Goal: Information Seeking & Learning: Learn about a topic

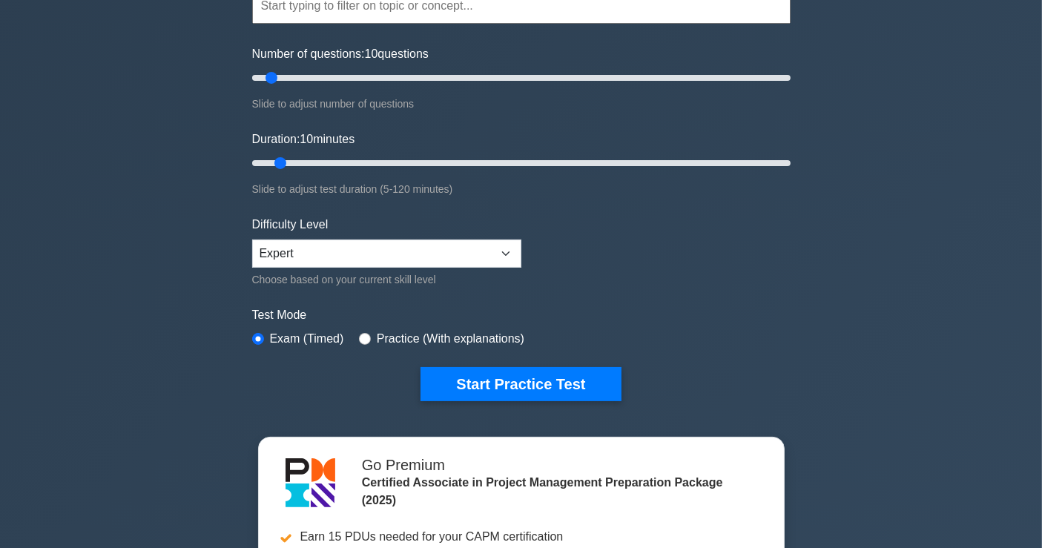
scroll to position [165, 0]
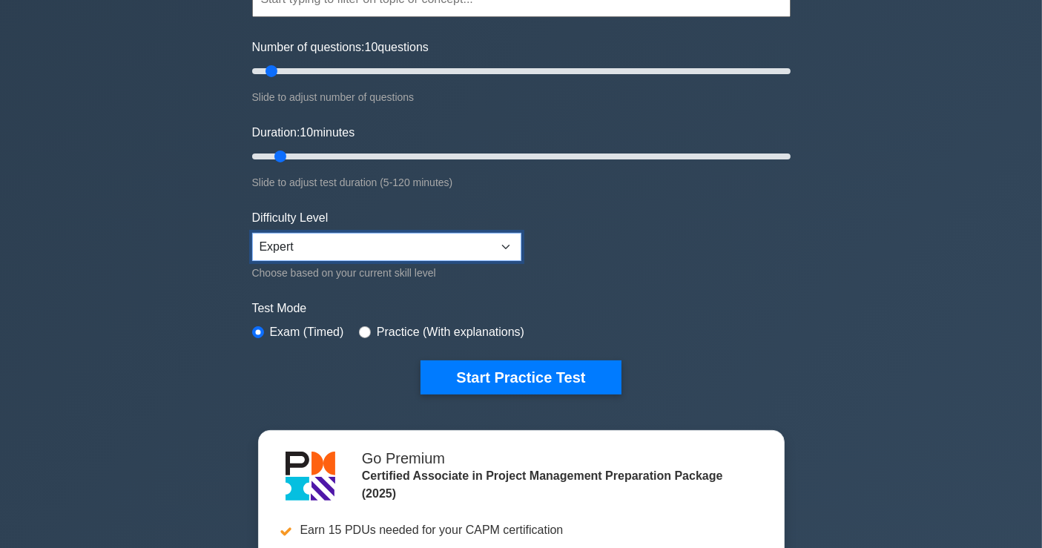
click at [441, 245] on select "Beginner Intermediate Expert" at bounding box center [386, 247] width 269 height 28
click at [252, 233] on select "Beginner Intermediate Expert" at bounding box center [386, 247] width 269 height 28
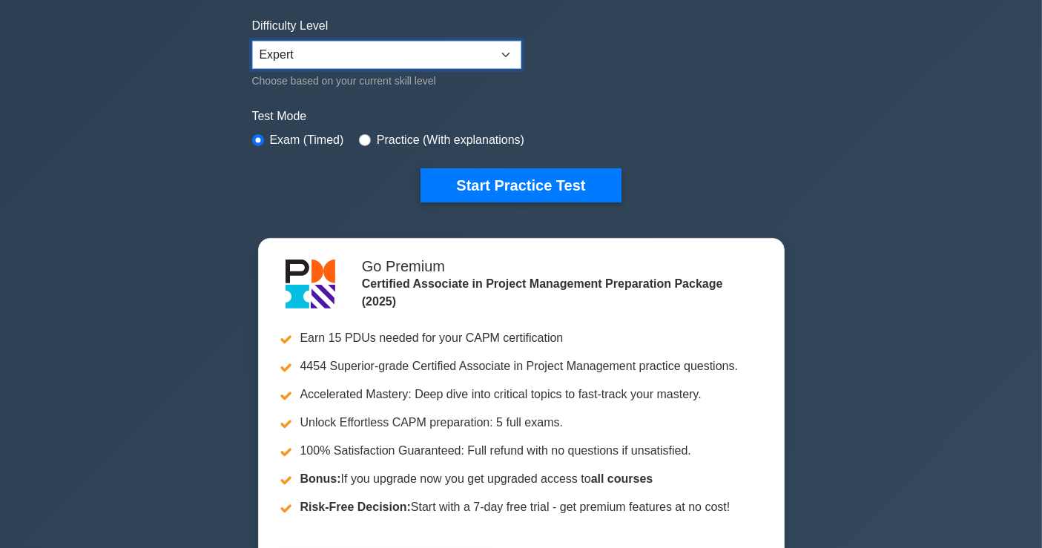
scroll to position [412, 0]
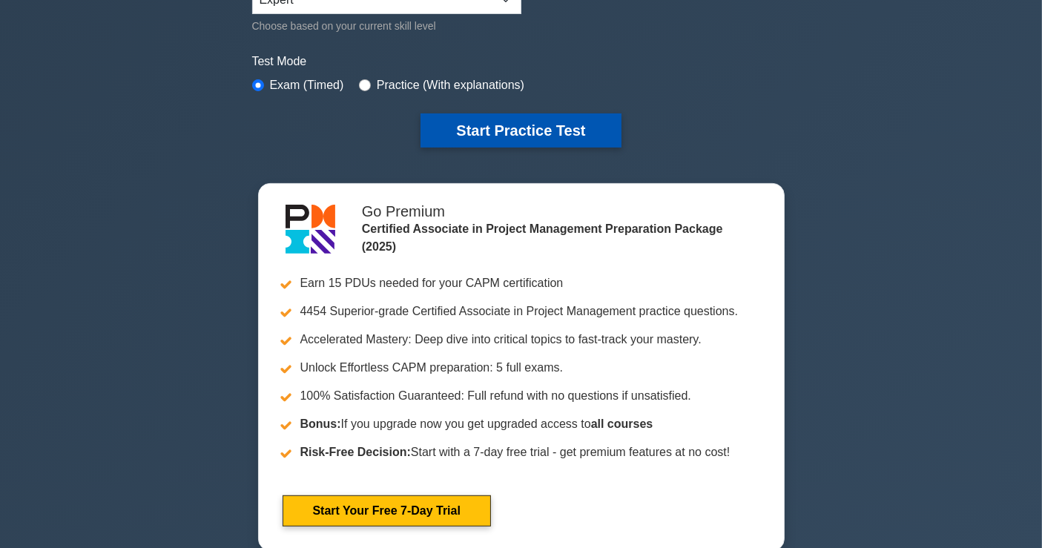
click at [551, 131] on button "Start Practice Test" at bounding box center [521, 131] width 200 height 34
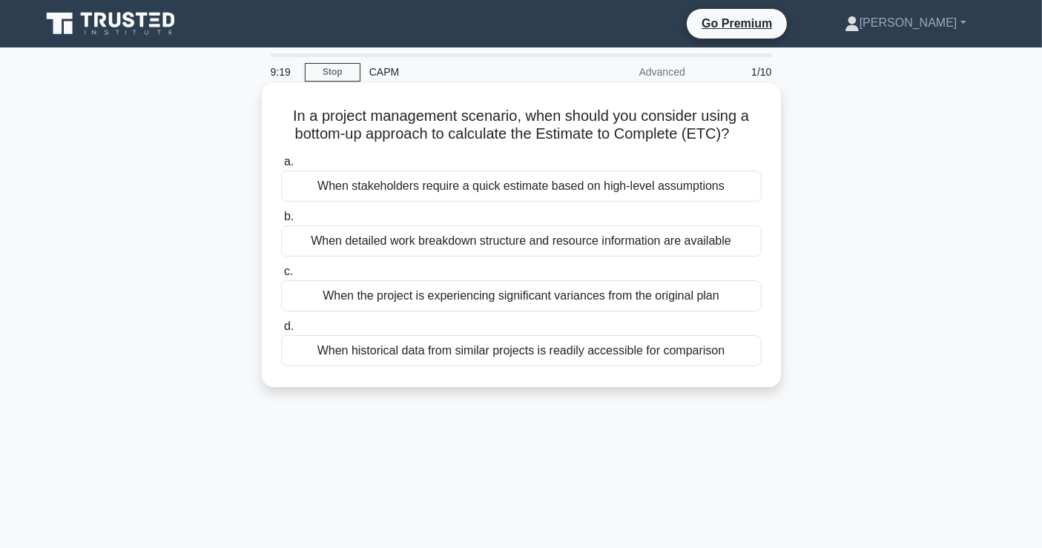
click at [500, 243] on div "When detailed work breakdown structure and resource information are available" at bounding box center [521, 241] width 481 height 31
click at [281, 222] on input "b. When detailed work breakdown structure and resource information are available" at bounding box center [281, 217] width 0 height 10
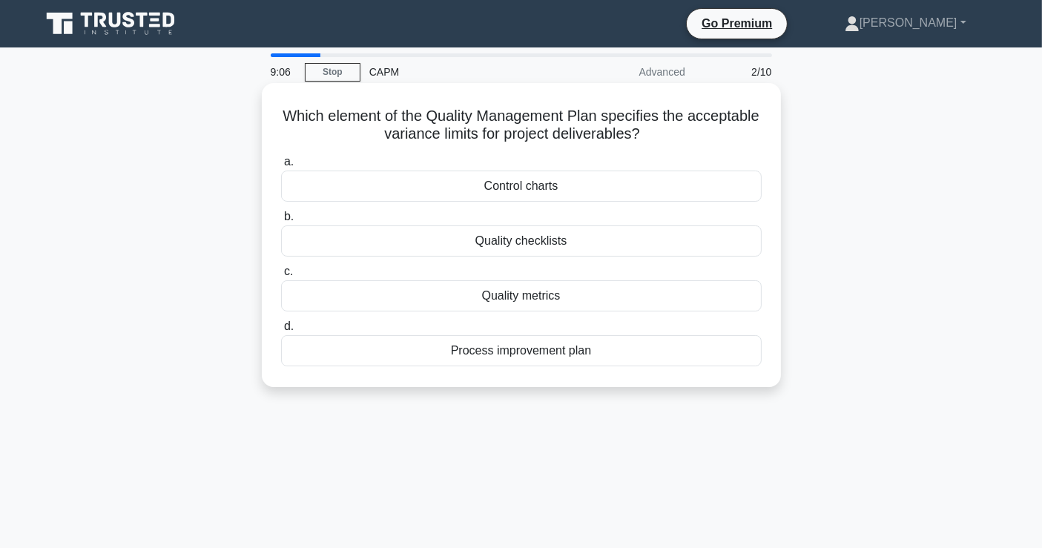
click at [358, 189] on div "Control charts" at bounding box center [521, 186] width 481 height 31
click at [281, 167] on input "a. Control charts" at bounding box center [281, 162] width 0 height 10
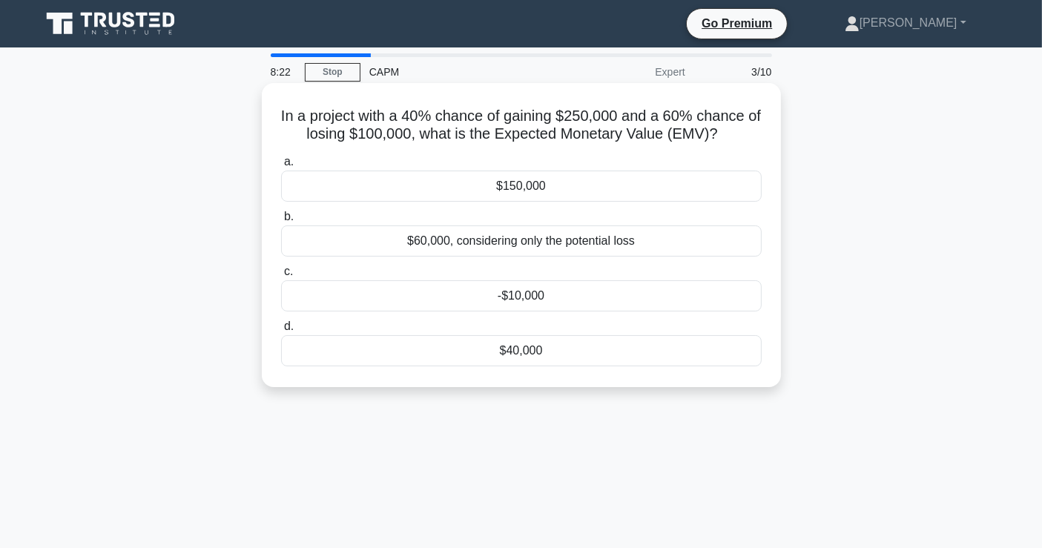
click at [483, 352] on div "$40,000" at bounding box center [521, 350] width 481 height 31
click at [281, 332] on input "d. $40,000" at bounding box center [281, 327] width 0 height 10
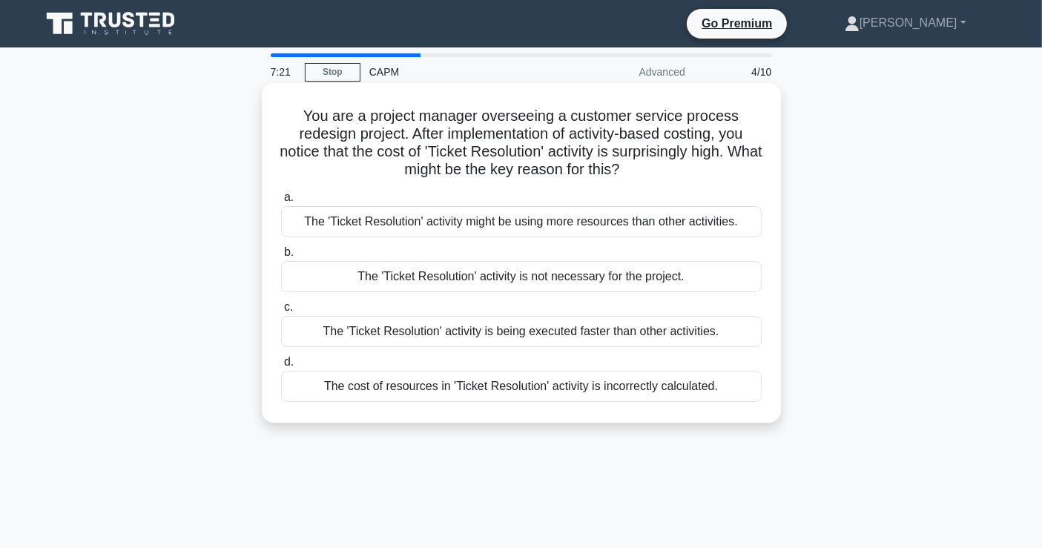
click at [489, 223] on div "The 'Ticket Resolution' activity might be using more resources than other activ…" at bounding box center [521, 221] width 481 height 31
click at [281, 203] on input "a. The 'Ticket Resolution' activity might be using more resources than other ac…" at bounding box center [281, 198] width 0 height 10
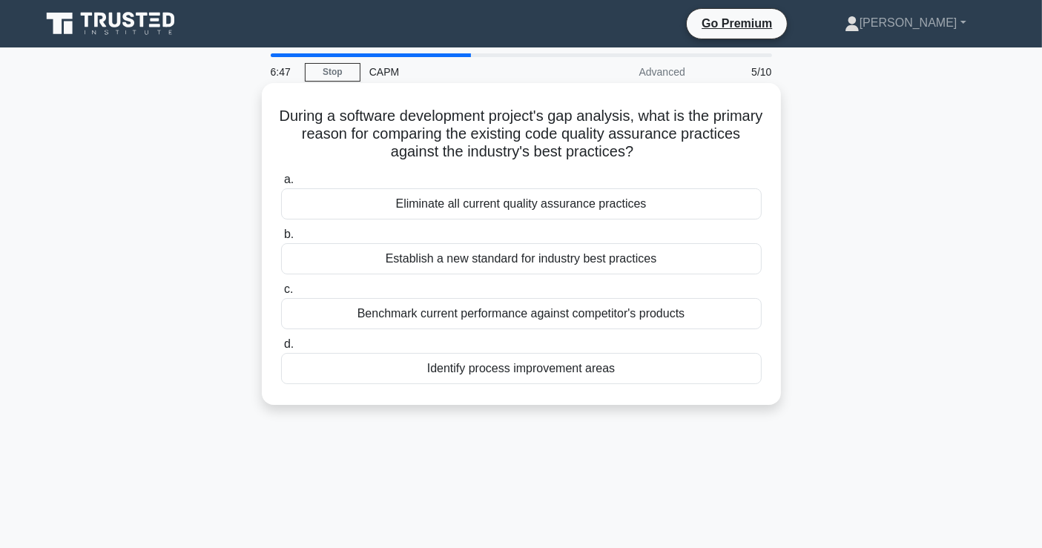
click at [482, 368] on div "Identify process improvement areas" at bounding box center [521, 368] width 481 height 31
click at [281, 349] on input "d. Identify process improvement areas" at bounding box center [281, 345] width 0 height 10
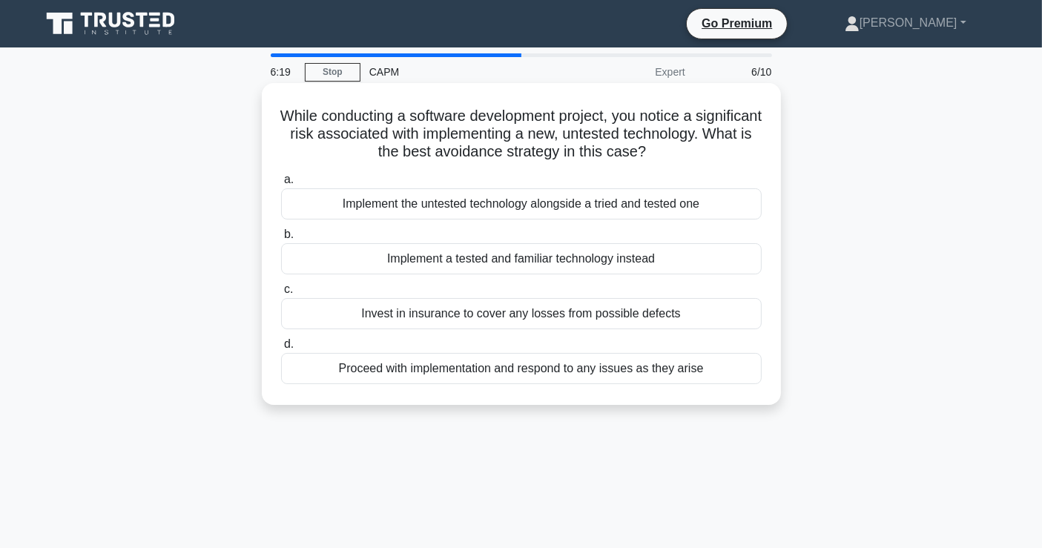
click at [414, 260] on div "Implement a tested and familiar technology instead" at bounding box center [521, 258] width 481 height 31
click at [281, 240] on input "b. Implement a tested and familiar technology instead" at bounding box center [281, 235] width 0 height 10
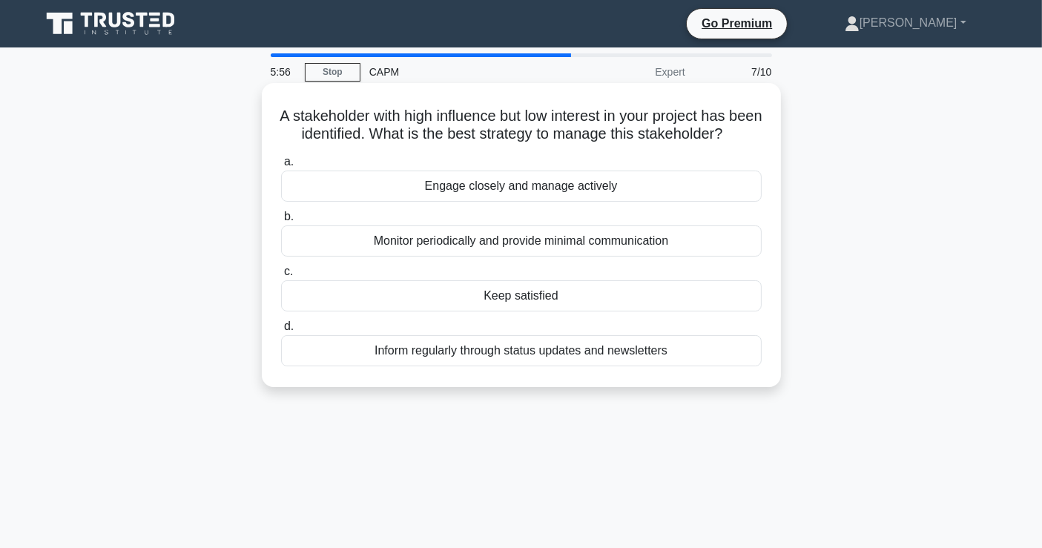
click at [476, 312] on div "Keep satisfied" at bounding box center [521, 295] width 481 height 31
click at [281, 277] on input "c. Keep satisfied" at bounding box center [281, 272] width 0 height 10
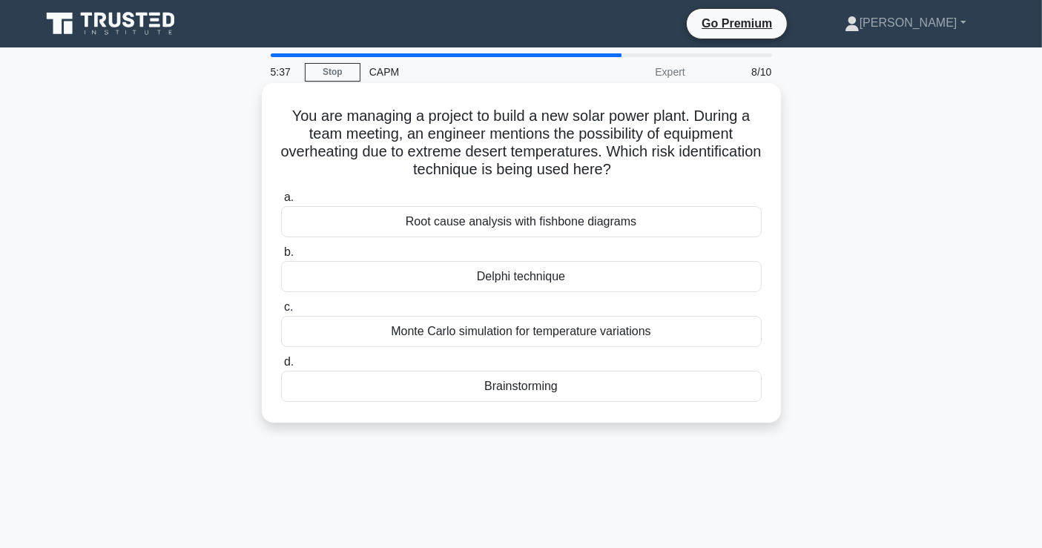
click at [516, 383] on div "Brainstorming" at bounding box center [521, 386] width 481 height 31
click at [281, 367] on input "d. Brainstorming" at bounding box center [281, 363] width 0 height 10
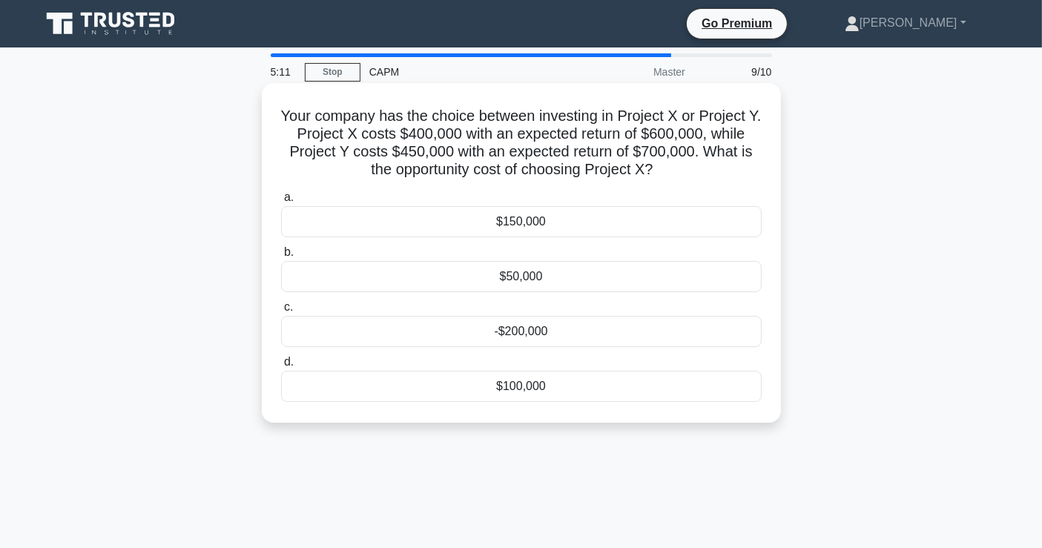
click at [530, 273] on div "$50,000" at bounding box center [521, 276] width 481 height 31
click at [281, 257] on input "b. $50,000" at bounding box center [281, 253] width 0 height 10
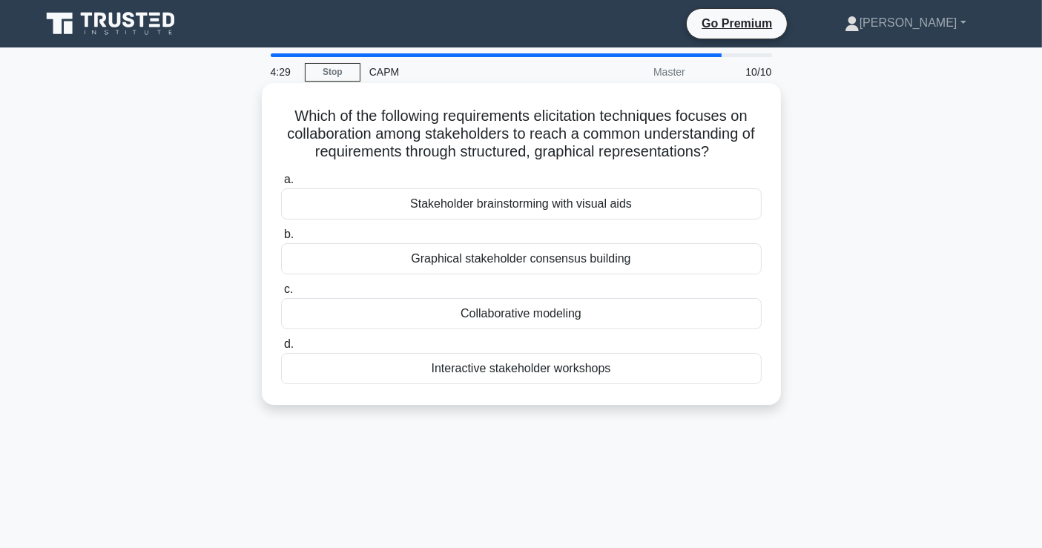
drag, startPoint x: 737, startPoint y: 153, endPoint x: 473, endPoint y: 156, distance: 264.2
click at [473, 156] on h5 "Which of the following requirements elicitation techniques focuses on collabora…" at bounding box center [522, 134] width 484 height 55
click at [496, 315] on div "Collaborative modeling" at bounding box center [521, 313] width 481 height 31
click at [281, 295] on input "c. Collaborative modeling" at bounding box center [281, 290] width 0 height 10
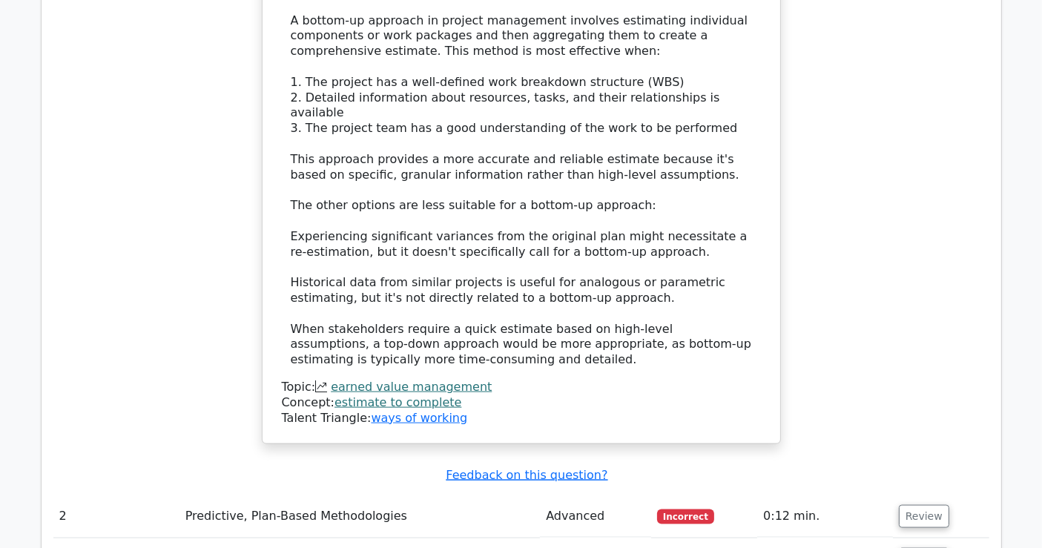
scroll to position [1813, 0]
click at [918, 505] on button "Review" at bounding box center [924, 516] width 50 height 23
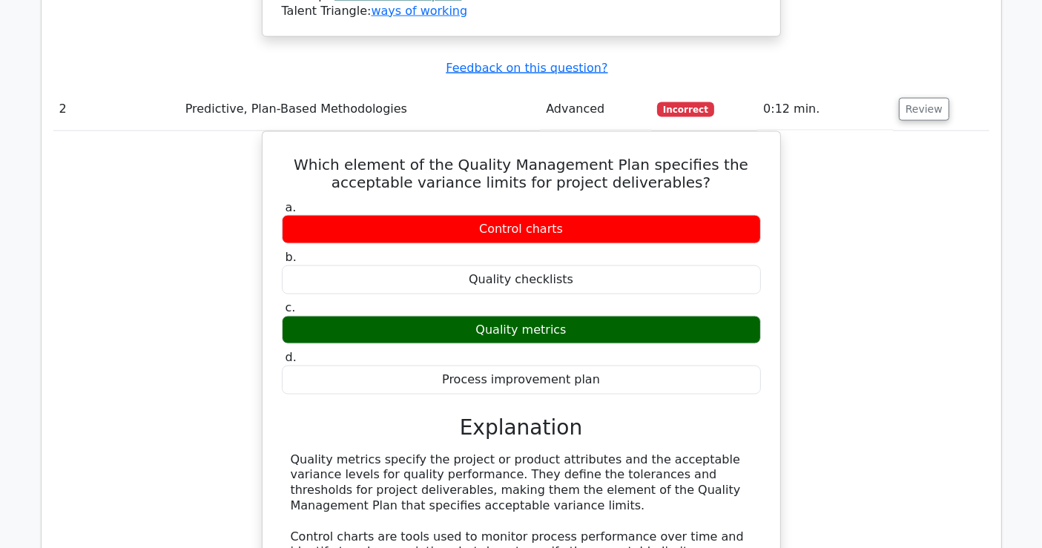
scroll to position [2226, 0]
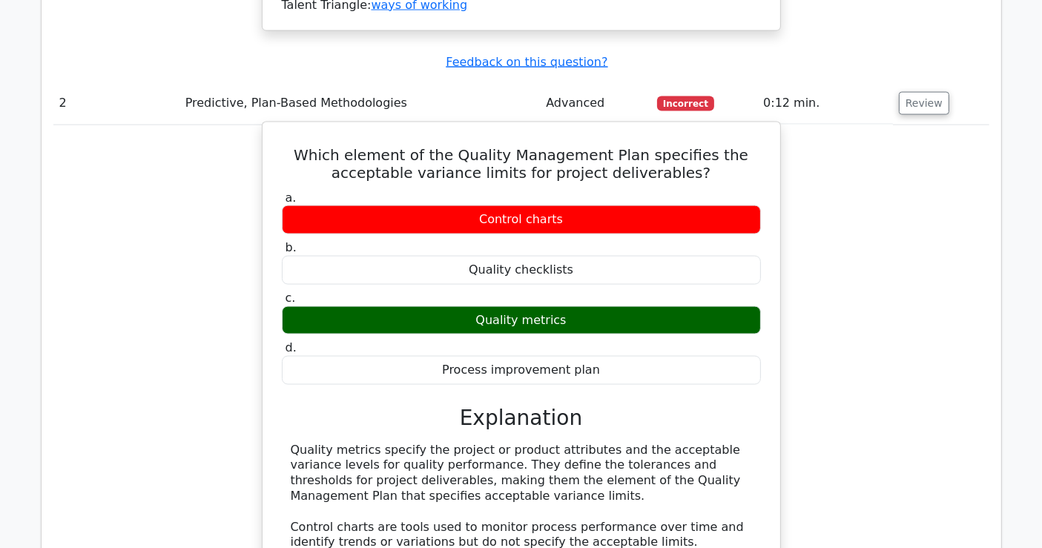
click at [683, 146] on h5 "Which element of the Quality Management Plan specifies the acceptable variance …" at bounding box center [521, 164] width 482 height 36
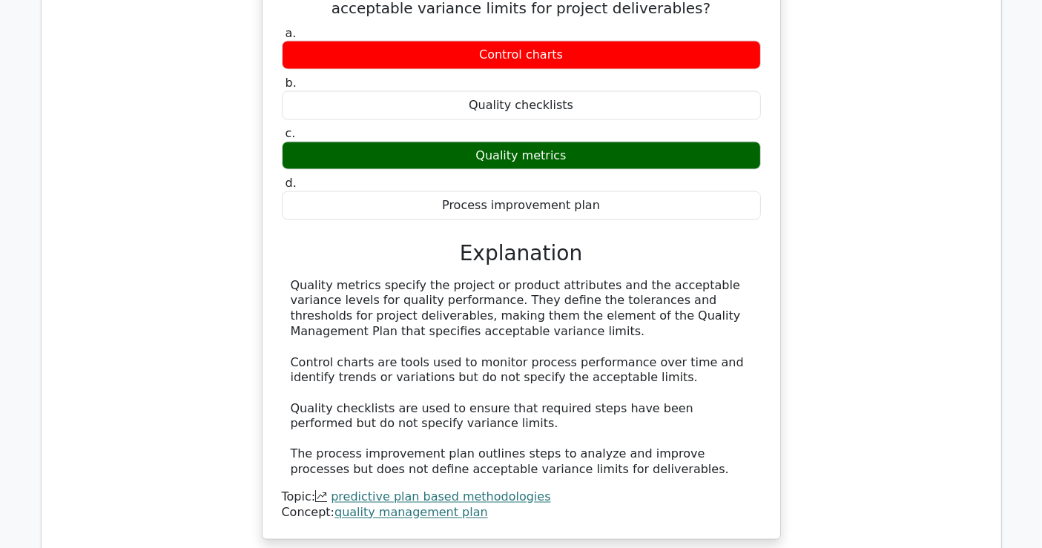
scroll to position [2638, 0]
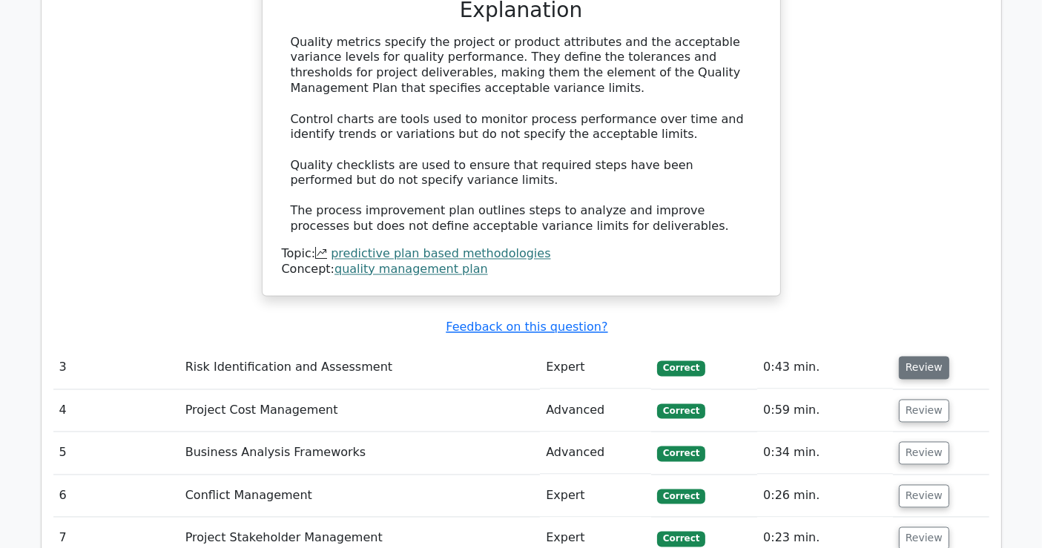
click at [925, 357] on button "Review" at bounding box center [924, 368] width 50 height 23
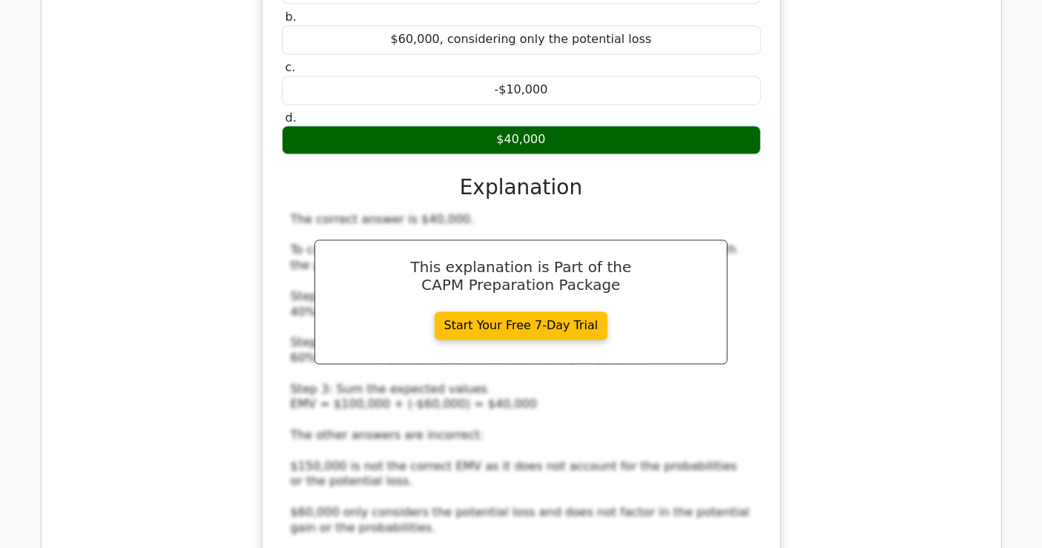
scroll to position [3544, 0]
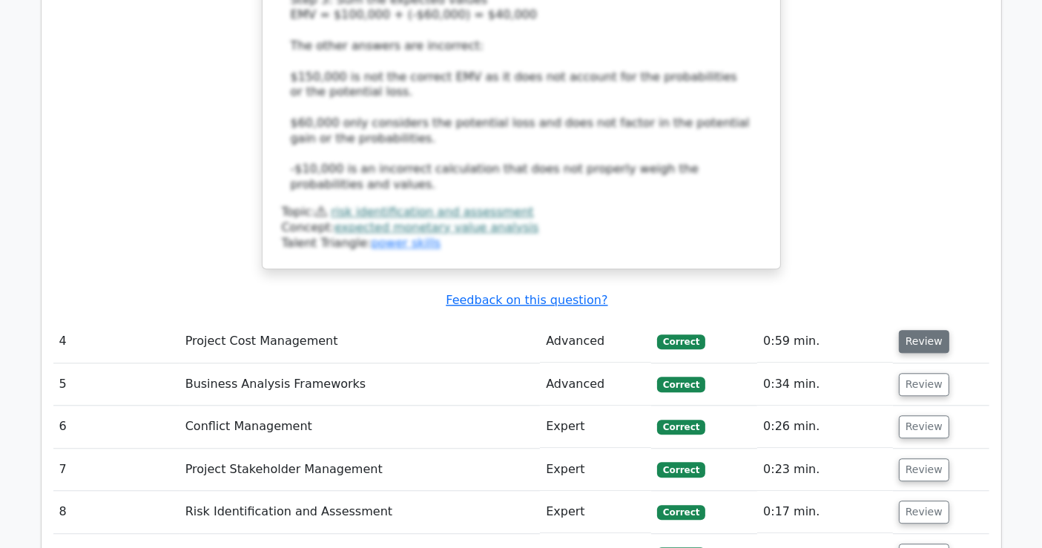
click at [913, 330] on button "Review" at bounding box center [924, 341] width 50 height 23
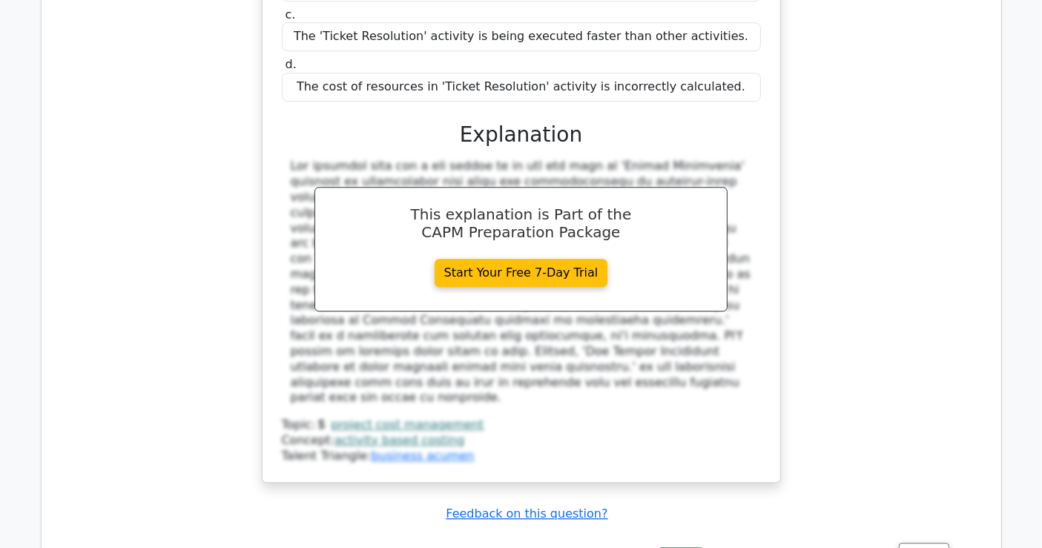
scroll to position [4122, 0]
click at [922, 542] on button "Review" at bounding box center [924, 553] width 50 height 23
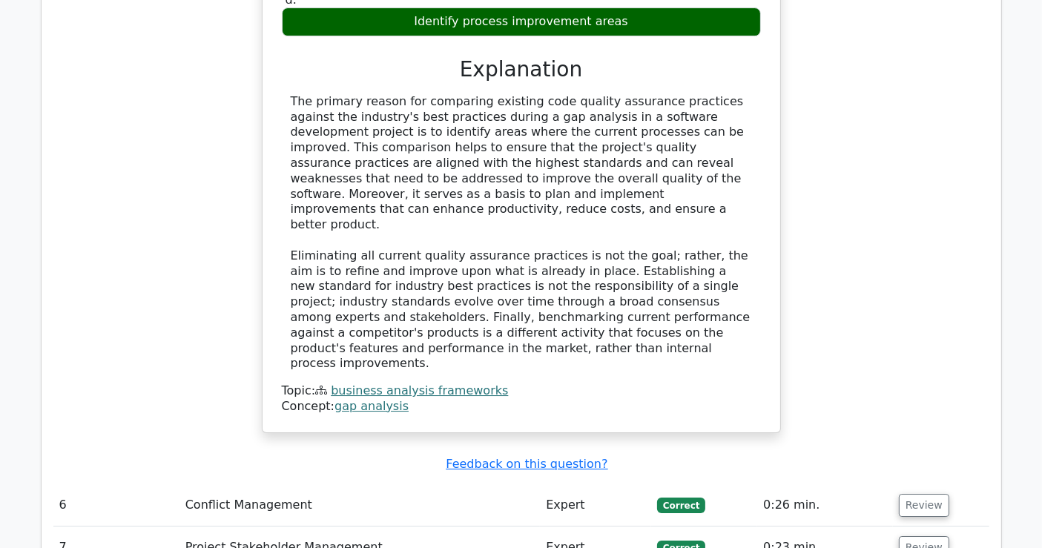
scroll to position [4946, 0]
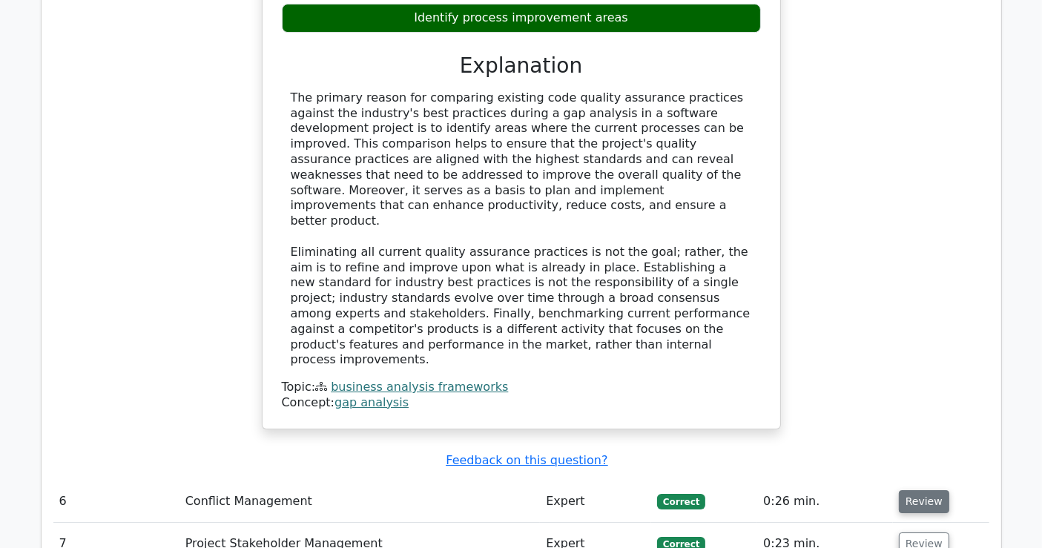
click at [912, 490] on button "Review" at bounding box center [924, 501] width 50 height 23
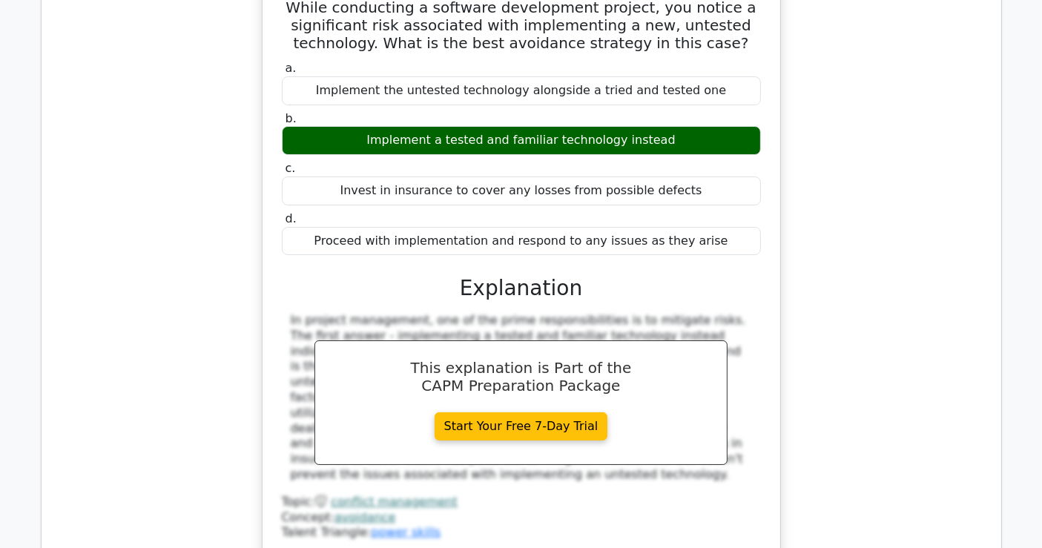
scroll to position [5523, 0]
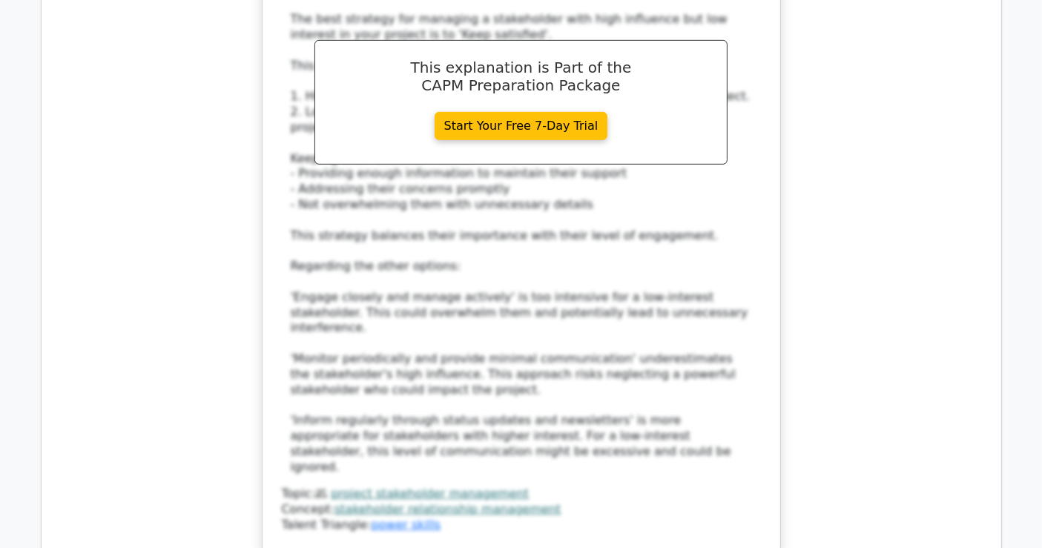
scroll to position [6512, 0]
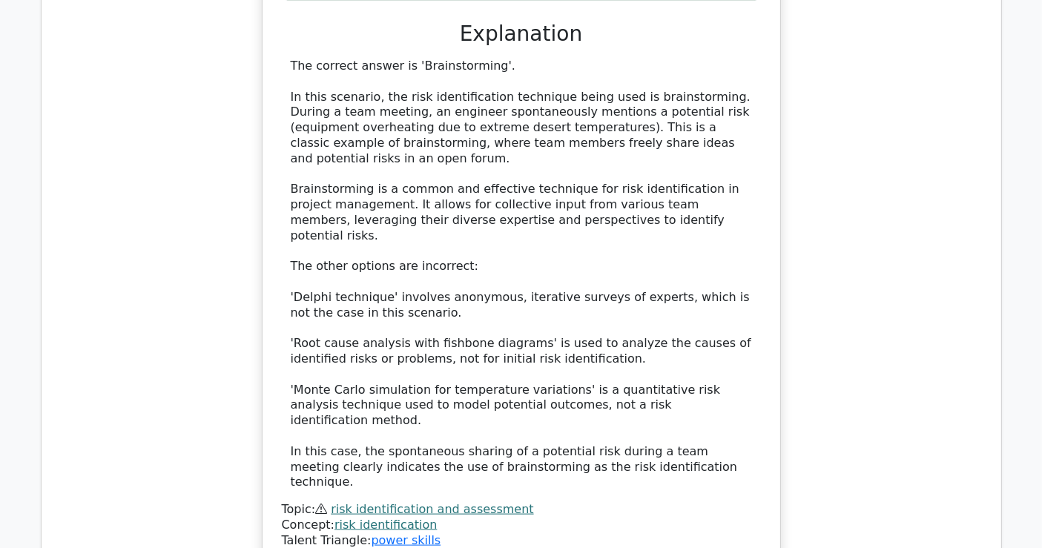
scroll to position [7420, 0]
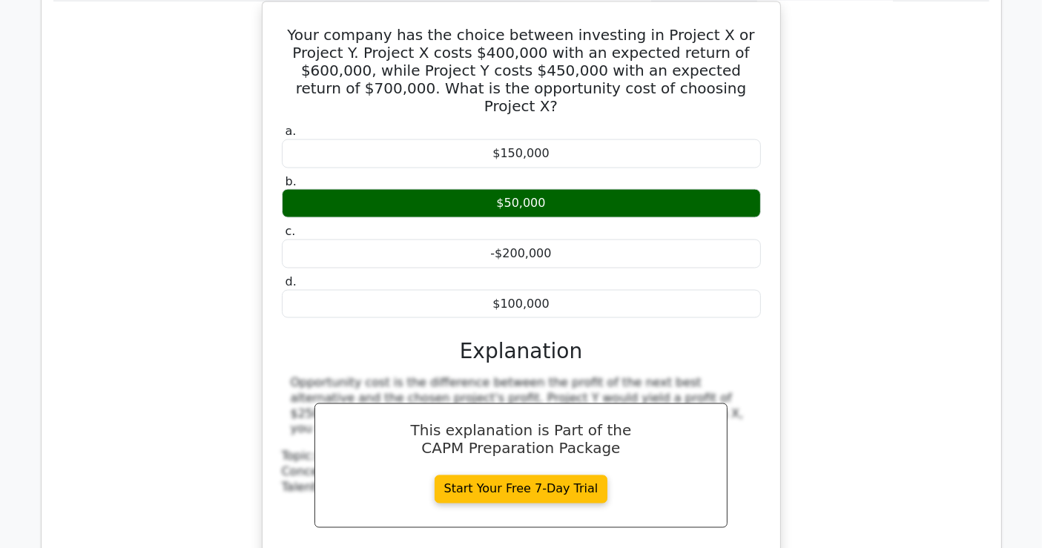
scroll to position [8078, 0]
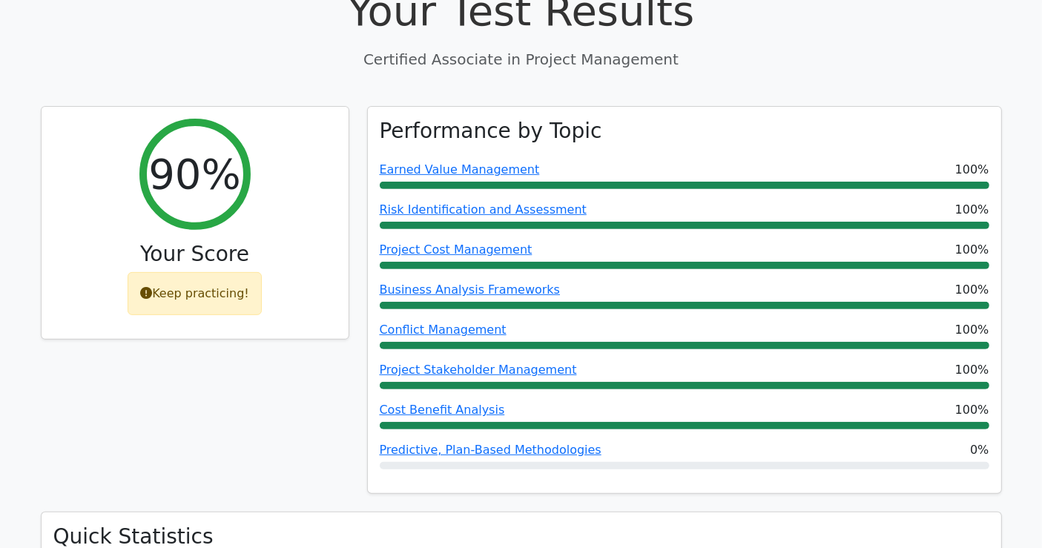
scroll to position [0, 0]
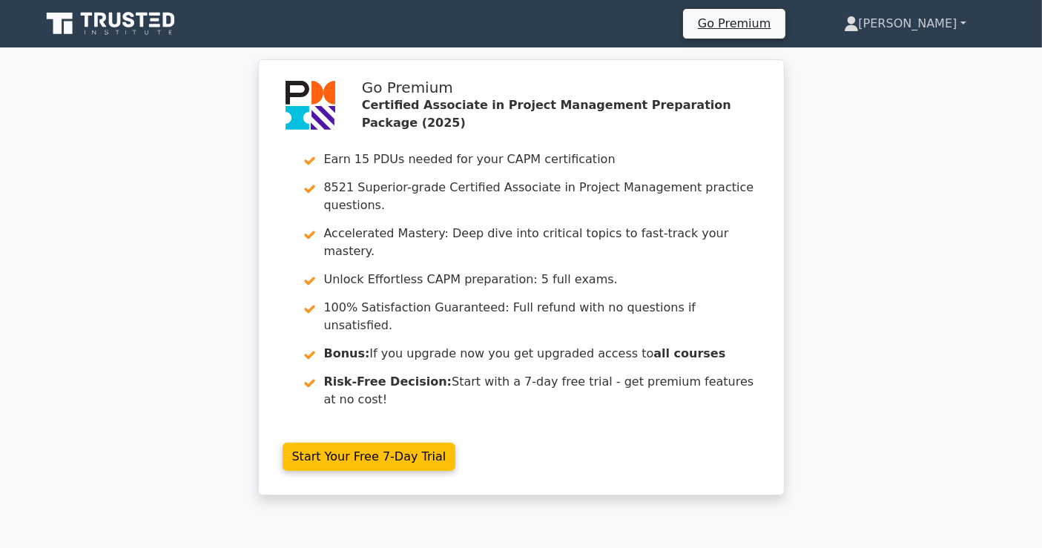
click at [924, 24] on link "[PERSON_NAME]" at bounding box center [906, 24] width 194 height 30
click at [858, 55] on link "Profile" at bounding box center [867, 59] width 117 height 24
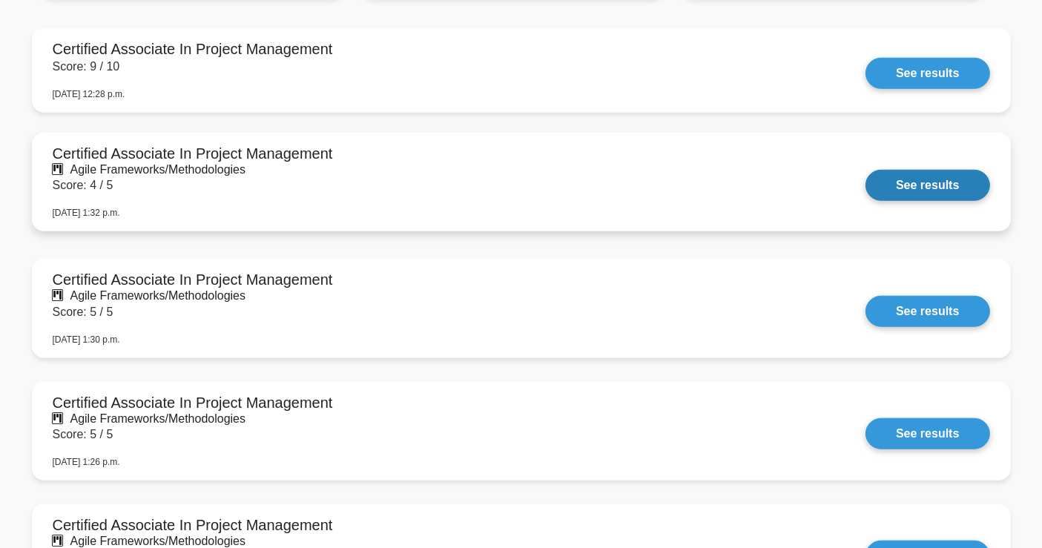
scroll to position [1401, 0]
